Goal: Information Seeking & Learning: Learn about a topic

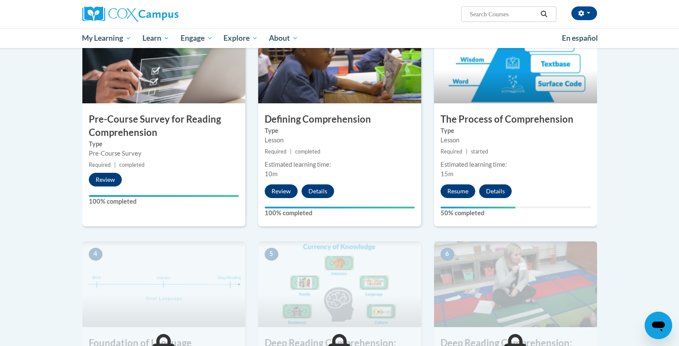
scroll to position [216, 0]
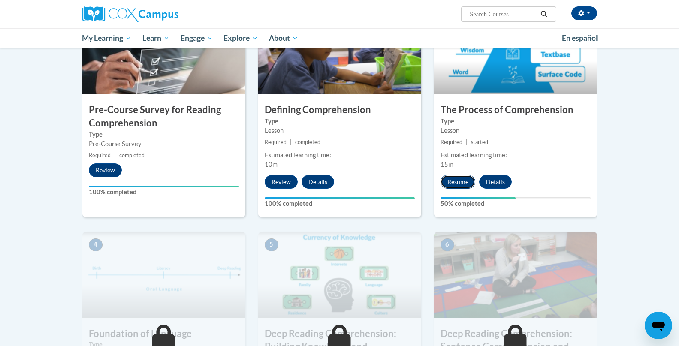
click at [462, 181] on button "Resume" at bounding box center [457, 182] width 35 height 14
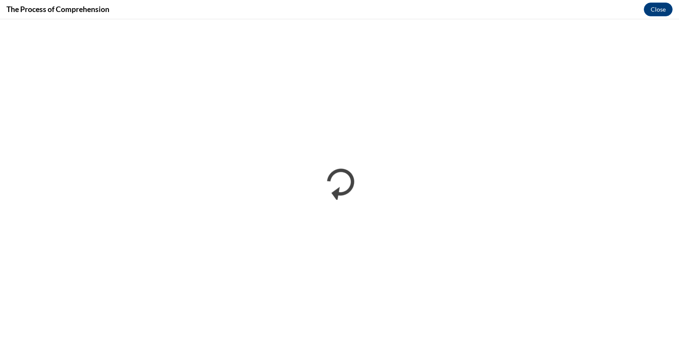
scroll to position [0, 0]
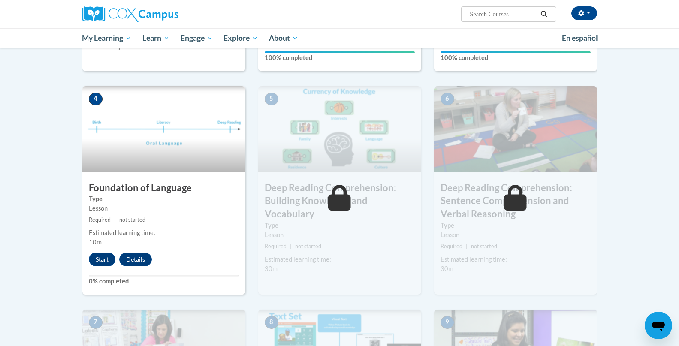
scroll to position [382, 0]
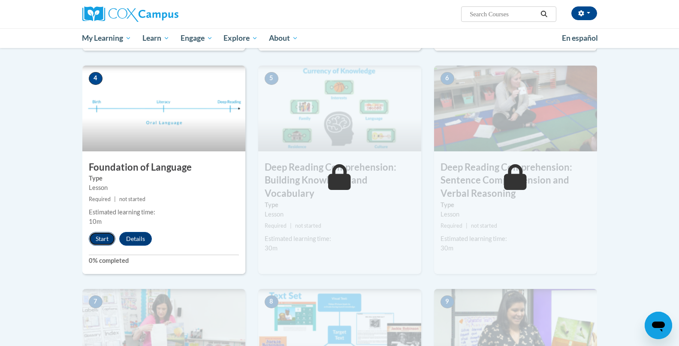
click at [104, 241] on button "Start" at bounding box center [102, 239] width 27 height 14
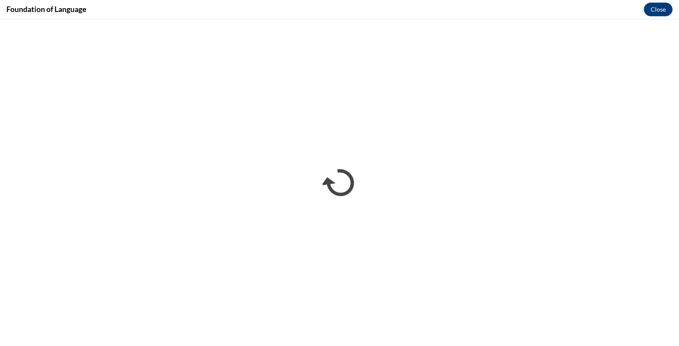
scroll to position [0, 0]
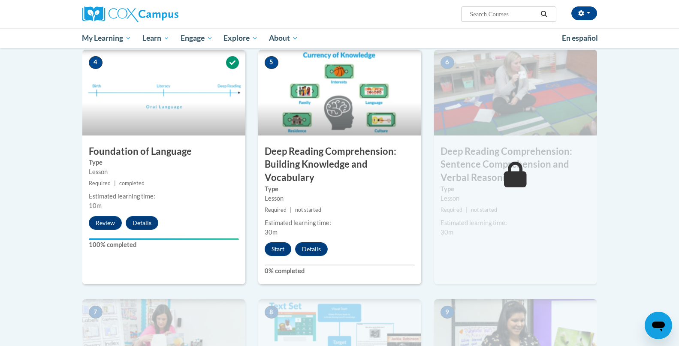
scroll to position [394, 0]
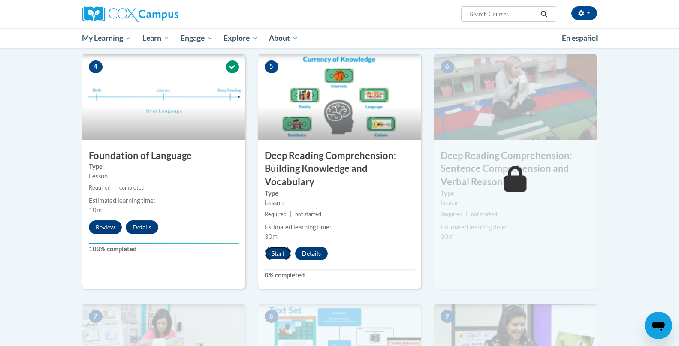
click at [277, 258] on button "Start" at bounding box center [278, 254] width 27 height 14
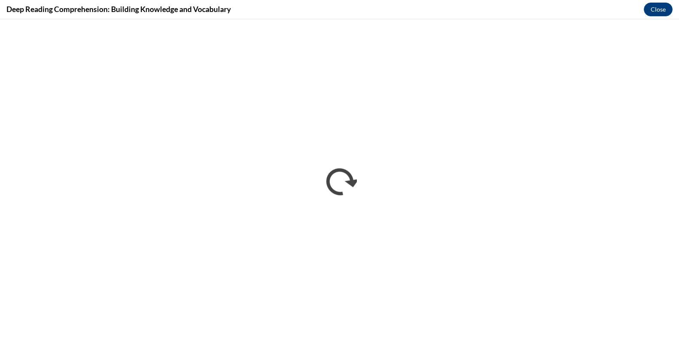
scroll to position [0, 0]
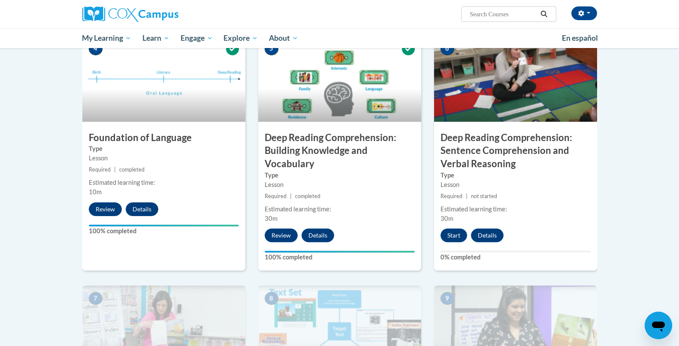
scroll to position [412, 0]
click at [458, 234] on button "Start" at bounding box center [453, 235] width 27 height 14
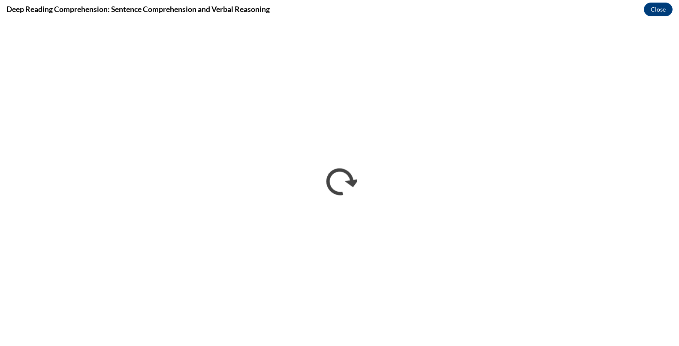
scroll to position [0, 0]
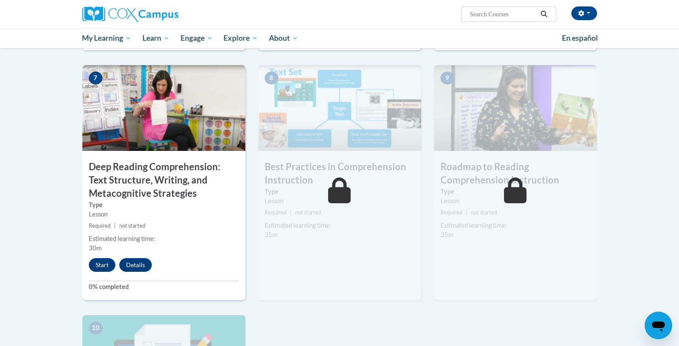
scroll to position [714, 0]
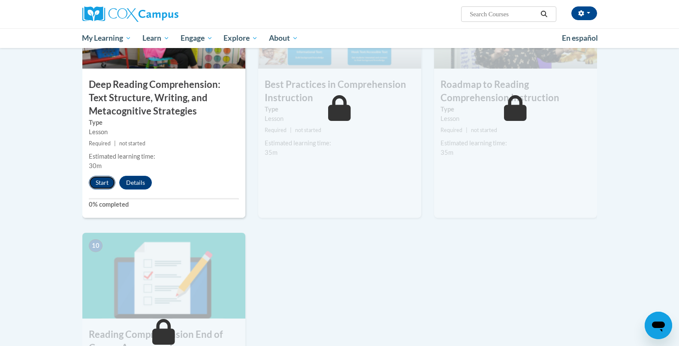
click at [103, 183] on button "Start" at bounding box center [102, 183] width 27 height 14
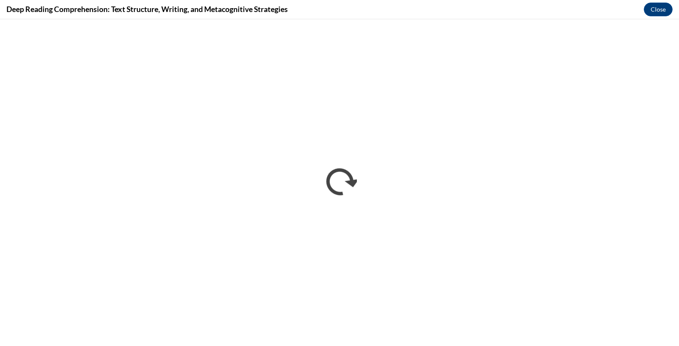
scroll to position [0, 0]
